Goal: Transaction & Acquisition: Purchase product/service

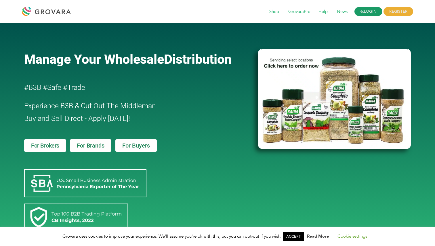
click at [367, 8] on link "LOGIN" at bounding box center [368, 11] width 28 height 9
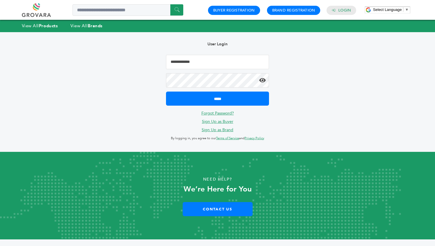
click at [198, 65] on input "Email Address" at bounding box center [217, 62] width 103 height 14
type input "**********"
click at [166, 92] on input "*****" at bounding box center [217, 99] width 103 height 14
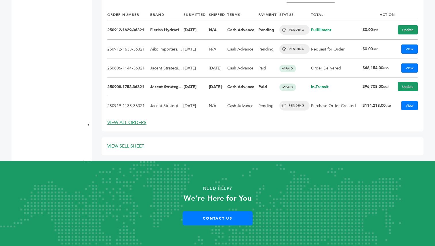
scroll to position [276, 0]
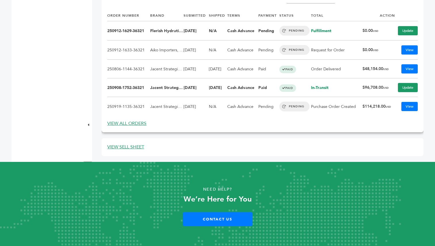
drag, startPoint x: 391, startPoint y: 66, endPoint x: 359, endPoint y: 65, distance: 32.5
click at [359, 65] on tr "250806-1144-36321 Jacent Strategic Manufacturing, LLC [DATE] [DATE] Cash Advanc…" at bounding box center [262, 69] width 310 height 19
click at [359, 72] on td "Order Delivered" at bounding box center [336, 69] width 51 height 19
drag, startPoint x: 359, startPoint y: 70, endPoint x: 391, endPoint y: 70, distance: 32.2
click at [391, 70] on tr "250806-1144-36321 Jacent Strategic Manufacturing, LLC [DATE] [DATE] Cash Advanc…" at bounding box center [262, 69] width 310 height 19
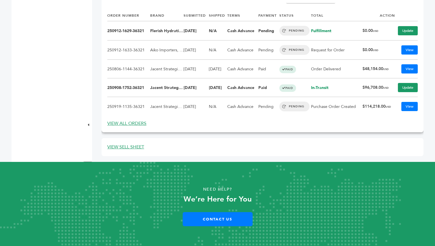
click at [353, 89] on td "In-Transit" at bounding box center [336, 88] width 51 height 19
drag, startPoint x: 359, startPoint y: 87, endPoint x: 390, endPoint y: 88, distance: 31.4
click at [390, 88] on tr "250908-1752-36321 Jacent Strategic Manufacturing, LLC [DATE] [DATE] Cash Advanc…" at bounding box center [262, 88] width 310 height 19
click at [359, 89] on td "In-Transit" at bounding box center [336, 88] width 51 height 19
drag, startPoint x: 359, startPoint y: 105, endPoint x: 391, endPoint y: 106, distance: 31.6
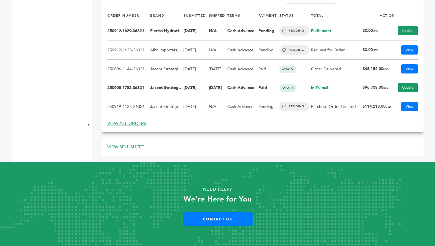
click at [391, 106] on tr "250919-1135-36321 Jacent Strategic Manufacturing, LLC [DATE] N/A Cash Advance P…" at bounding box center [262, 106] width 310 height 19
drag, startPoint x: 359, startPoint y: 88, endPoint x: 372, endPoint y: 90, distance: 13.6
click at [372, 90] on tr "250908-1752-36321 Jacent Strategic Manufacturing, LLC [DATE] [DATE] Cash Advanc…" at bounding box center [262, 88] width 310 height 19
click at [349, 90] on td "In-Transit" at bounding box center [336, 88] width 51 height 19
drag, startPoint x: 388, startPoint y: 88, endPoint x: 359, endPoint y: 88, distance: 28.8
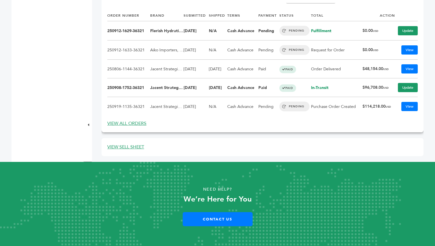
click at [359, 88] on tr "250908-1752-36321 Jacent Strategic Manufacturing, LLC [DATE] [DATE] Cash Advanc…" at bounding box center [262, 88] width 310 height 19
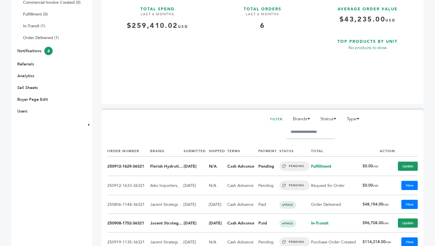
scroll to position [0, 0]
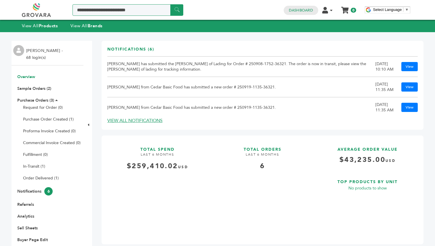
click at [113, 9] on input "Search a product or brand..." at bounding box center [127, 10] width 111 height 12
type input "*******"
click at [175, 10] on input "******" at bounding box center [176, 9] width 13 height 11
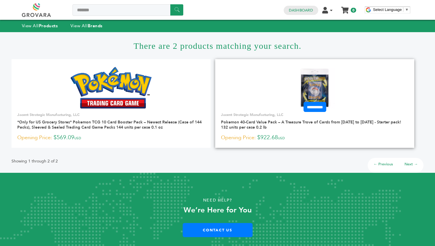
scroll to position [14, 0]
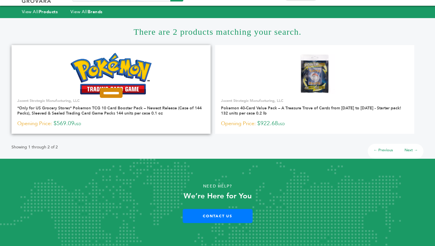
click at [114, 93] on input "**********" at bounding box center [111, 93] width 23 height 10
click at [164, 79] on link at bounding box center [111, 73] width 199 height 49
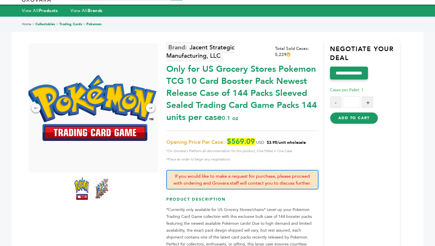
scroll to position [7, 0]
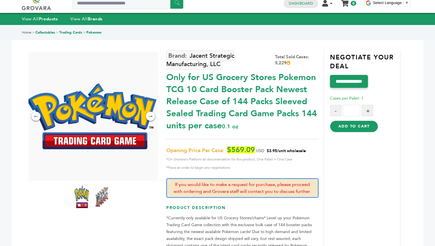
drag, startPoint x: 286, startPoint y: 63, endPoint x: 271, endPoint y: 62, distance: 14.7
click at [271, 62] on div "Jacent Strategic Manufacturing, LLC Total Sold Cases: 5,229" at bounding box center [242, 60] width 152 height 17
click at [303, 63] on div "Total Sold Cases: 5,229" at bounding box center [296, 60] width 43 height 12
drag, startPoint x: 286, startPoint y: 64, endPoint x: 272, endPoint y: 64, distance: 13.8
click at [272, 64] on div "Jacent Strategic Manufacturing, LLC Total Sold Cases: 5,229" at bounding box center [242, 60] width 152 height 17
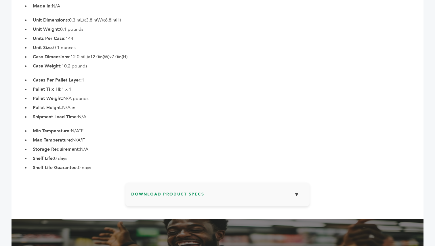
scroll to position [0, 0]
